Goal: Information Seeking & Learning: Learn about a topic

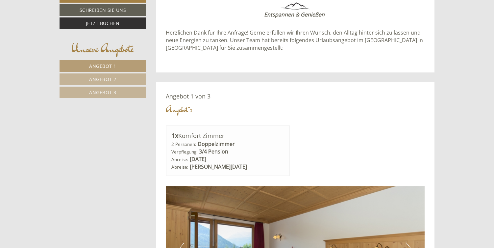
scroll to position [326, 0]
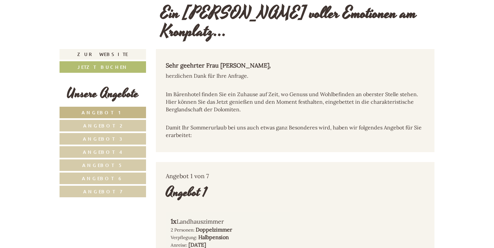
scroll to position [218, 0]
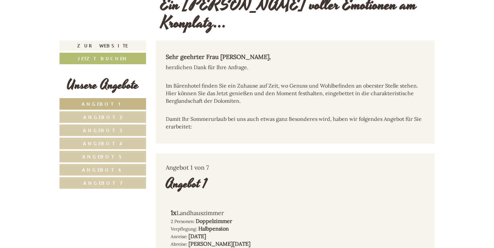
click at [122, 137] on link "Angebot 4" at bounding box center [102, 143] width 86 height 12
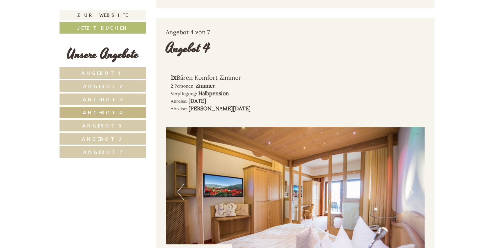
click at [120, 136] on link "Angebot 6" at bounding box center [102, 139] width 86 height 12
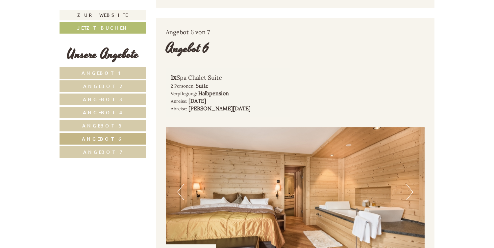
click at [117, 147] on link "Angebot 7" at bounding box center [102, 152] width 86 height 12
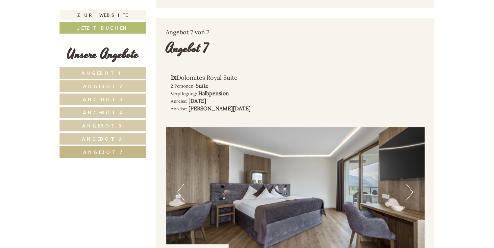
click at [115, 151] on span "Angebot 7" at bounding box center [102, 152] width 39 height 6
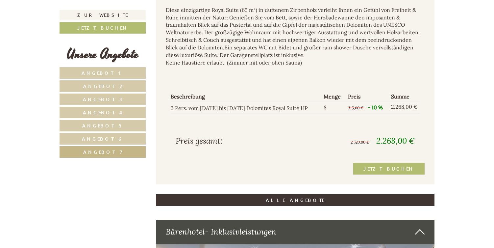
click at [92, 139] on span "Angebot 6" at bounding box center [102, 138] width 41 height 6
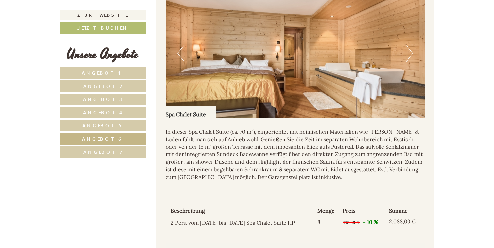
scroll to position [518, 0]
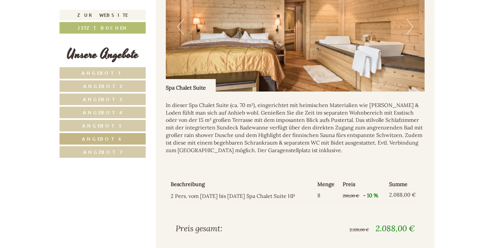
click at [102, 124] on span "Angebot 5" at bounding box center [102, 125] width 41 height 6
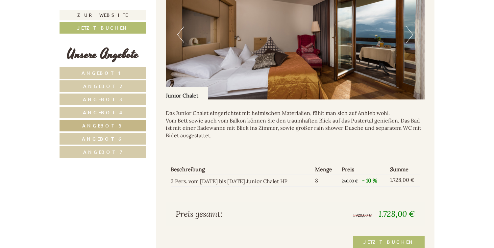
scroll to position [570, 0]
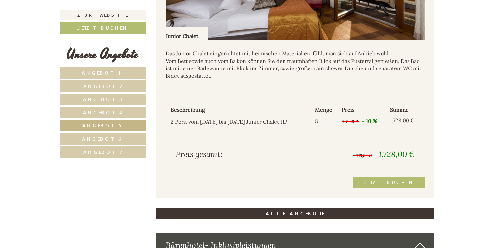
click at [110, 116] on link "Angebot 4" at bounding box center [102, 112] width 86 height 12
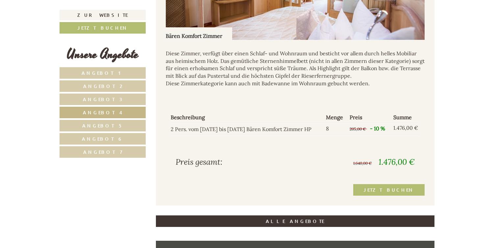
click at [111, 90] on link "Angebot 2" at bounding box center [102, 86] width 86 height 12
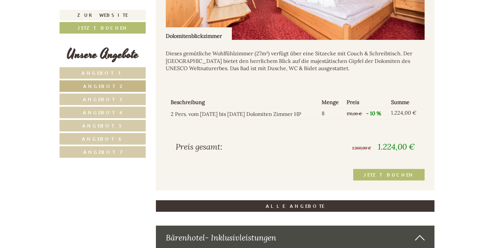
scroll to position [353, 0]
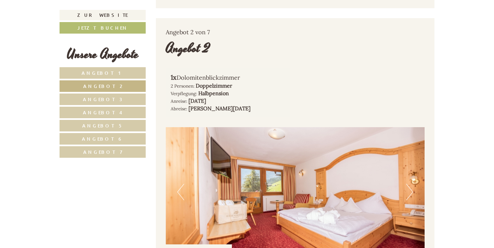
click at [106, 98] on span "Angebot 3" at bounding box center [102, 99] width 39 height 6
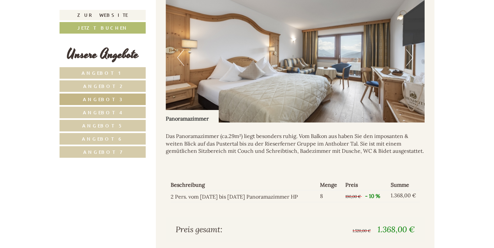
click at [114, 86] on span "Angebot 2" at bounding box center [102, 86] width 39 height 6
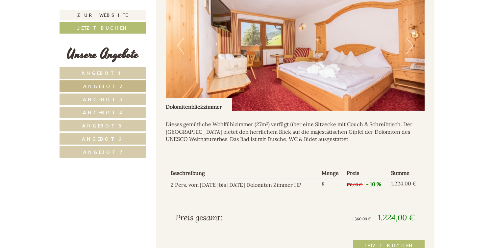
scroll to position [503, 0]
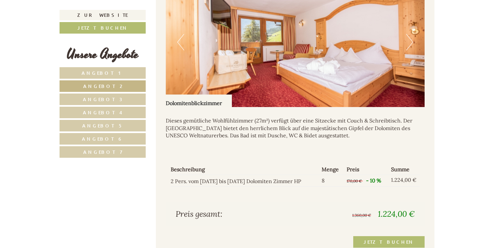
click at [109, 70] on link "Angebot 1" at bounding box center [102, 73] width 86 height 12
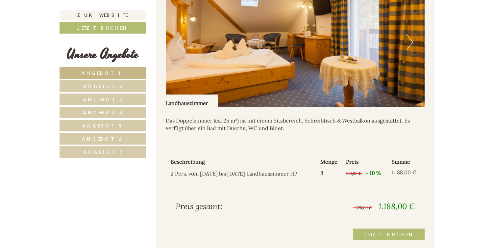
scroll to position [353, 0]
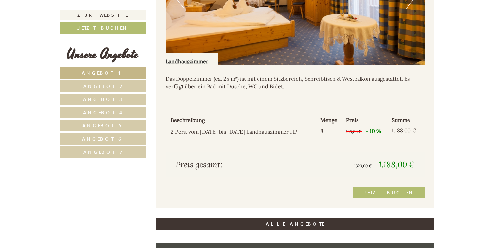
click at [116, 86] on span "Angebot 2" at bounding box center [102, 86] width 39 height 6
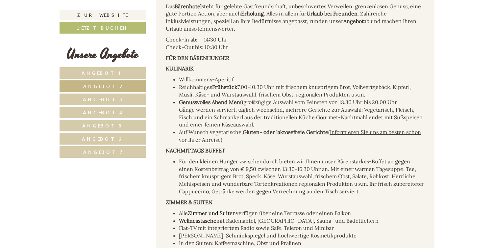
scroll to position [964, 0]
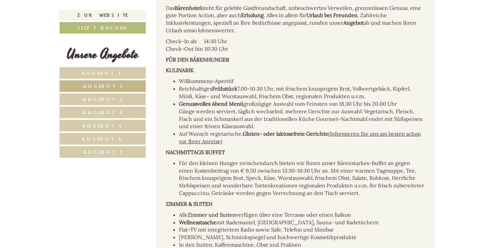
click at [375, 130] on u "Informieren Sie uns am besten schon vor Ihrer Anreise)" at bounding box center [300, 137] width 242 height 14
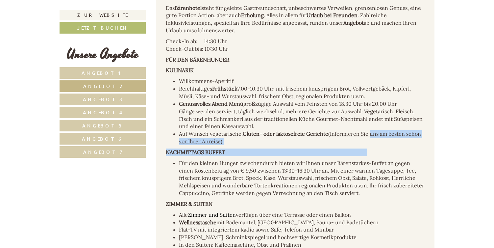
drag, startPoint x: 370, startPoint y: 116, endPoint x: 407, endPoint y: 131, distance: 39.7
click at [407, 131] on div "Das Bärenhotel steht für gelebte Gastfreundschaft, unbeschwertes Verweilen, gre…" at bounding box center [295, 220] width 279 height 453
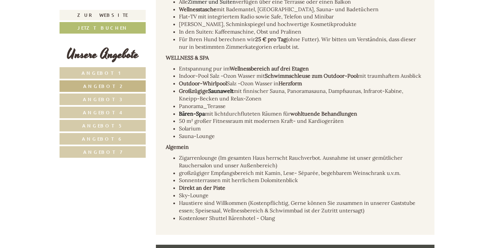
scroll to position [1178, 0]
